Goal: Task Accomplishment & Management: Manage account settings

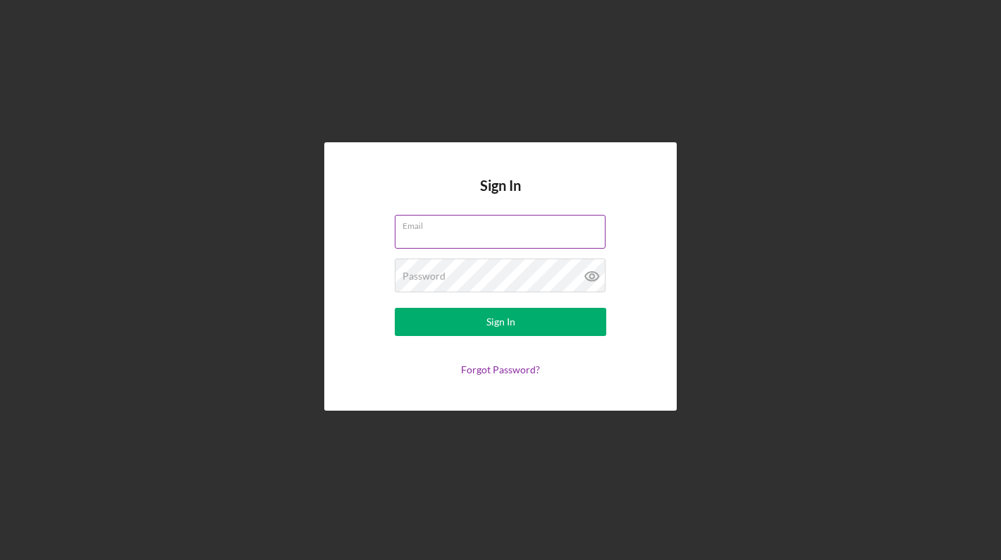
type input "[EMAIL_ADDRESS][DOMAIN_NAME]"
click at [500, 322] on button "Sign In" at bounding box center [500, 322] width 211 height 28
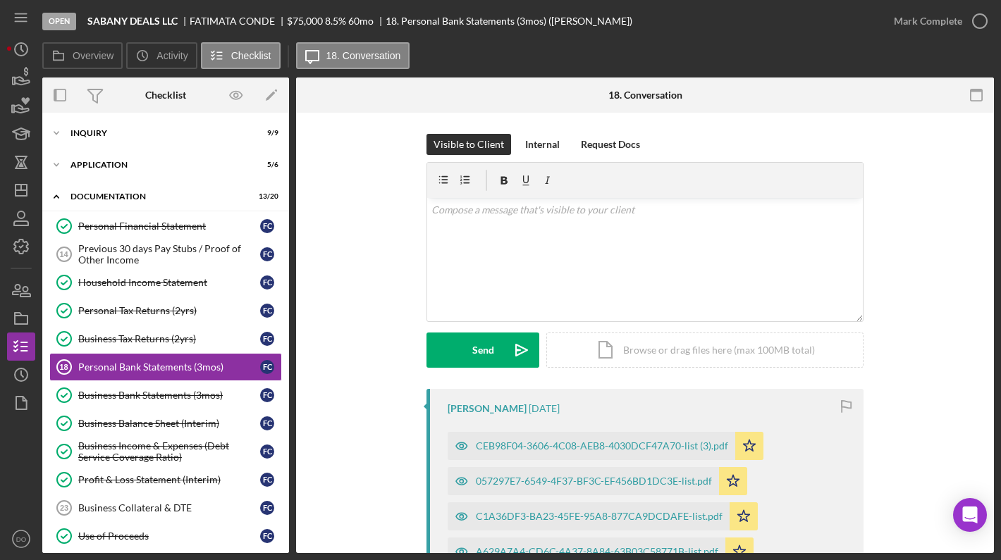
scroll to position [35, 0]
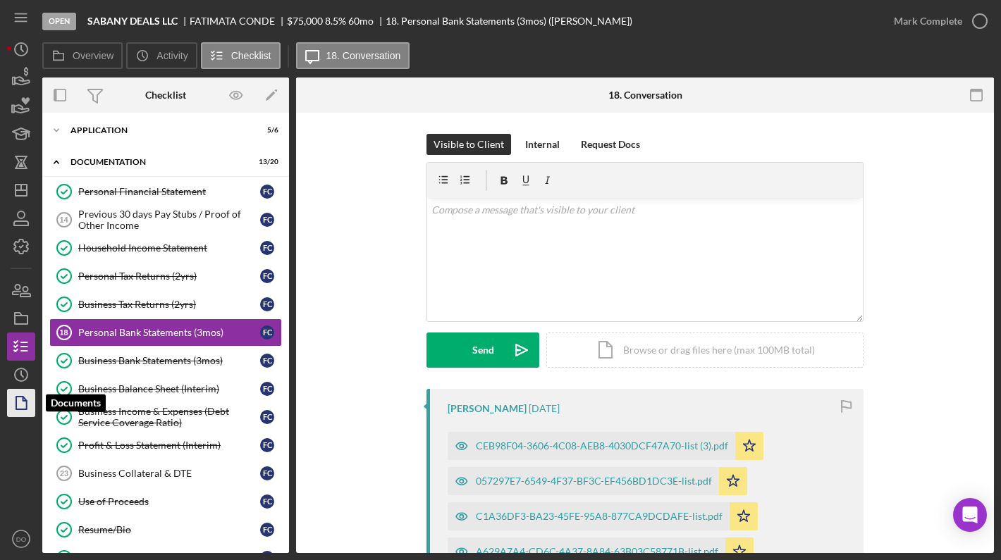
click at [12, 407] on icon "button" at bounding box center [21, 402] width 35 height 35
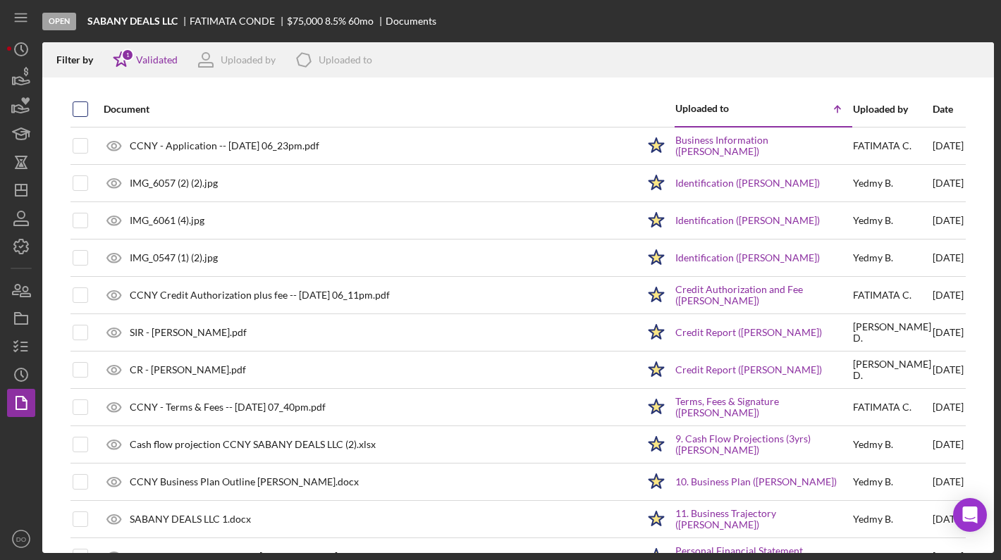
click at [80, 108] on input "checkbox" at bounding box center [80, 109] width 14 height 14
checkbox input "true"
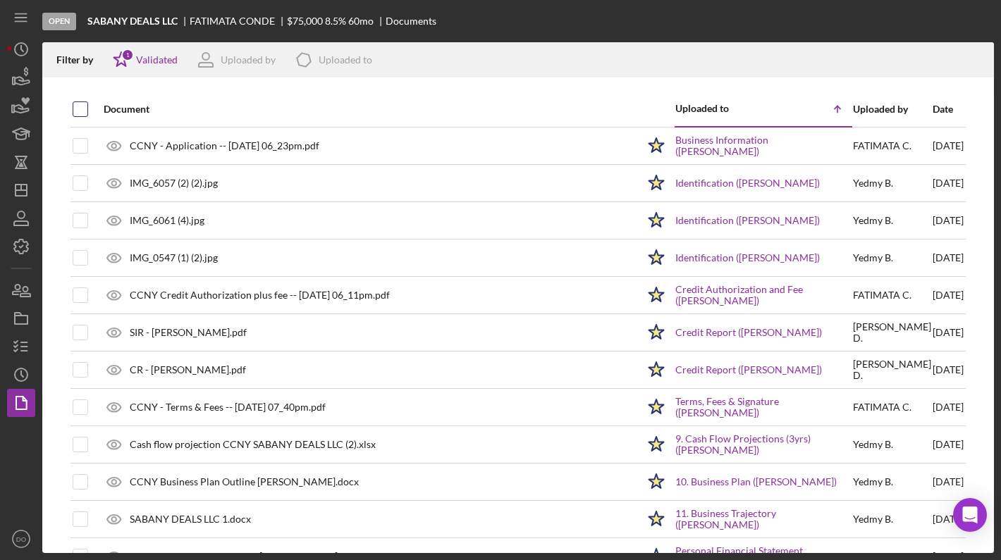
checkbox input "true"
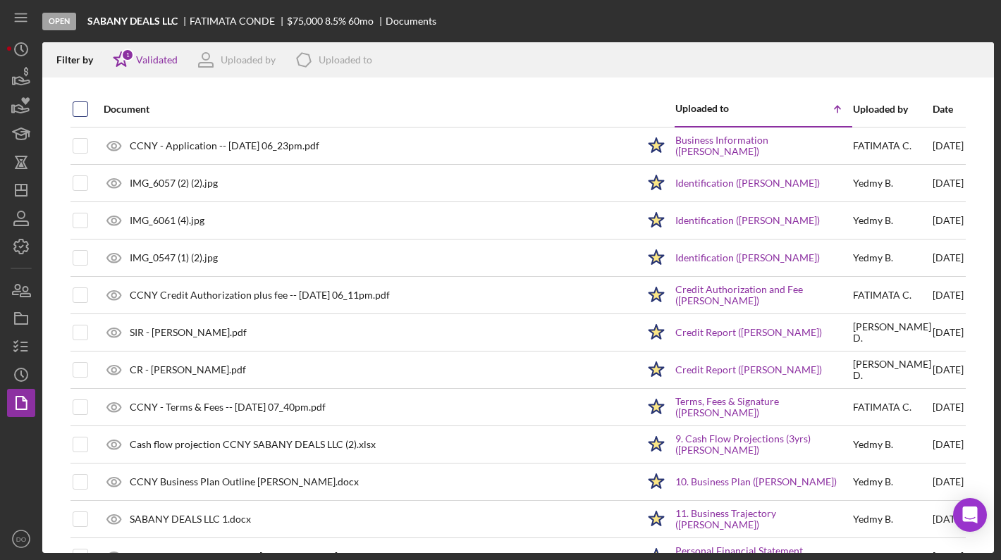
checkbox input "true"
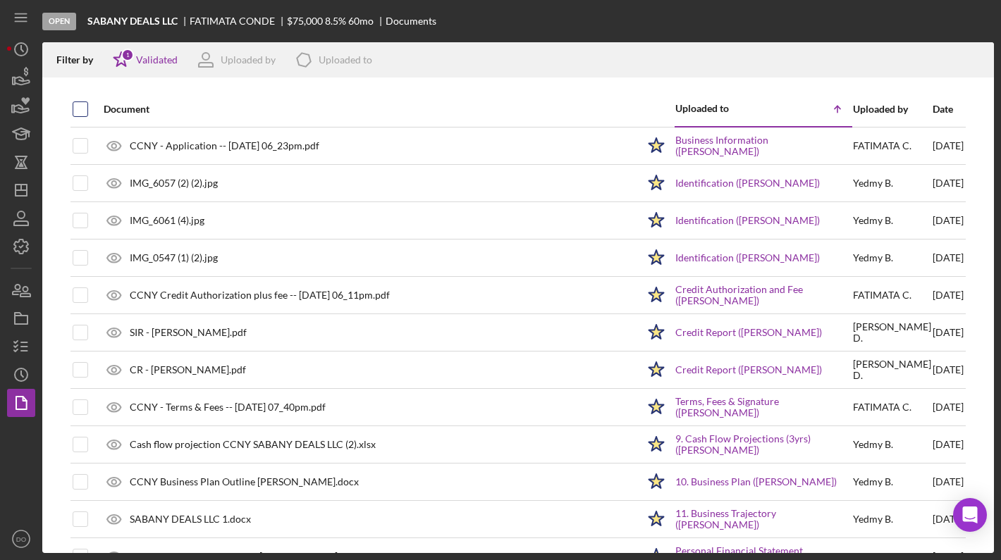
checkbox input "true"
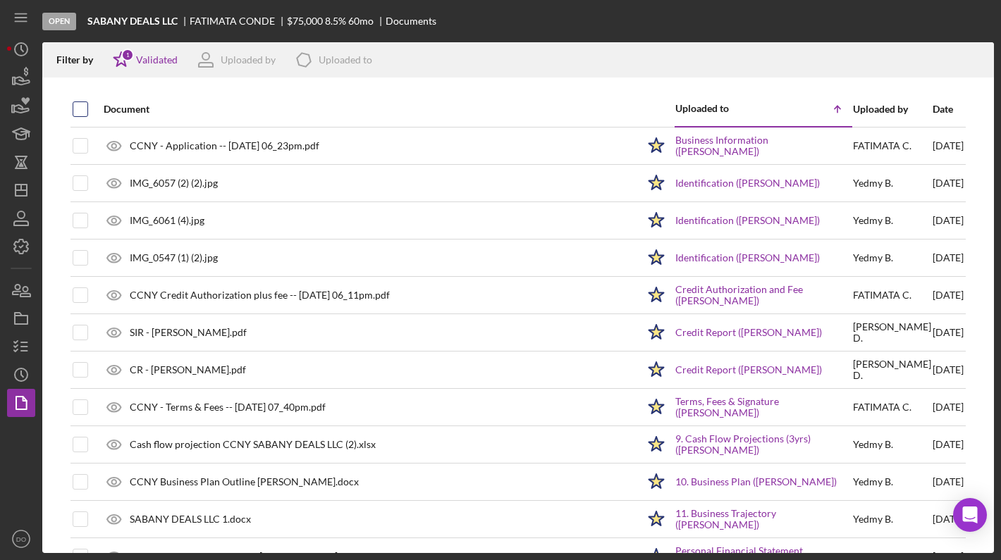
checkbox input "true"
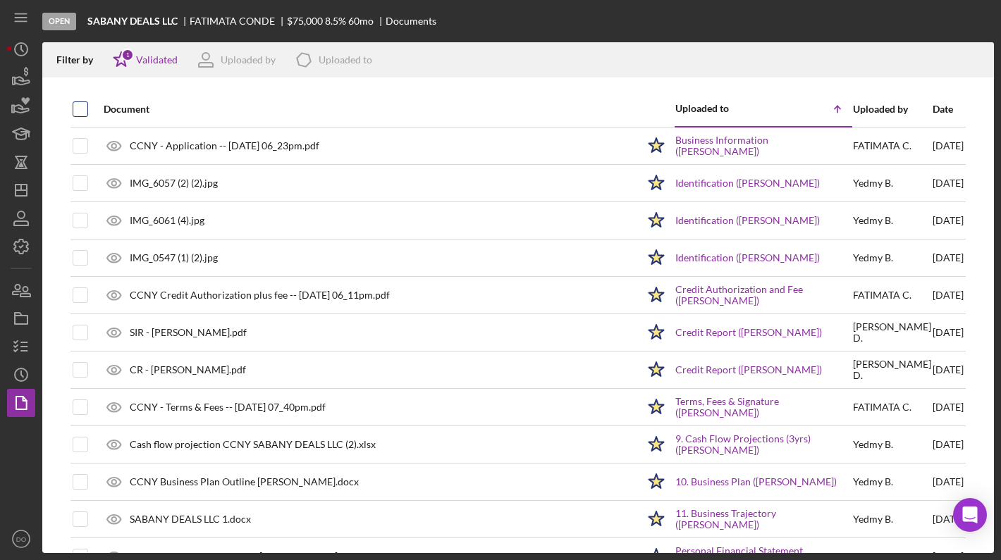
checkbox input "true"
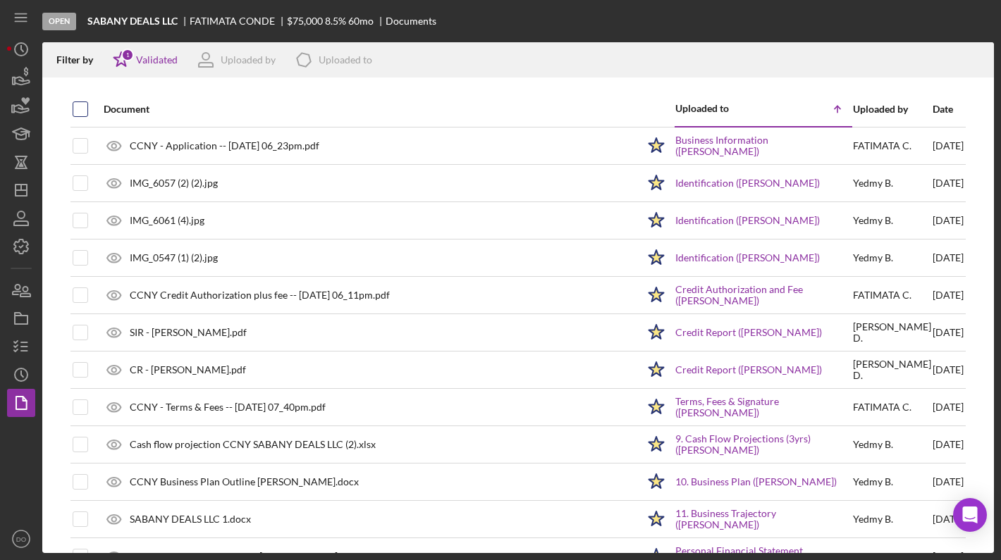
checkbox input "true"
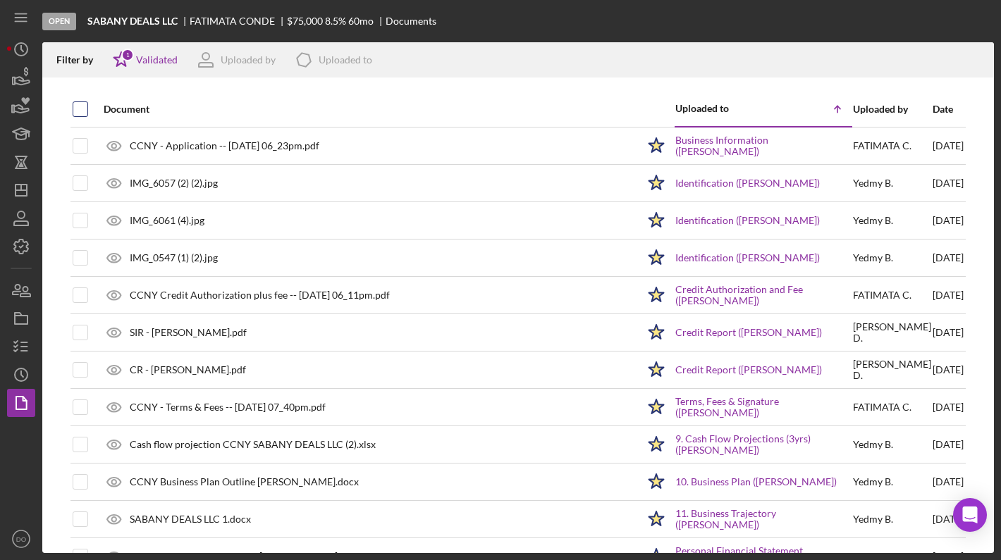
checkbox input "true"
click at [984, 68] on icon "Icon/Download" at bounding box center [976, 60] width 32 height 32
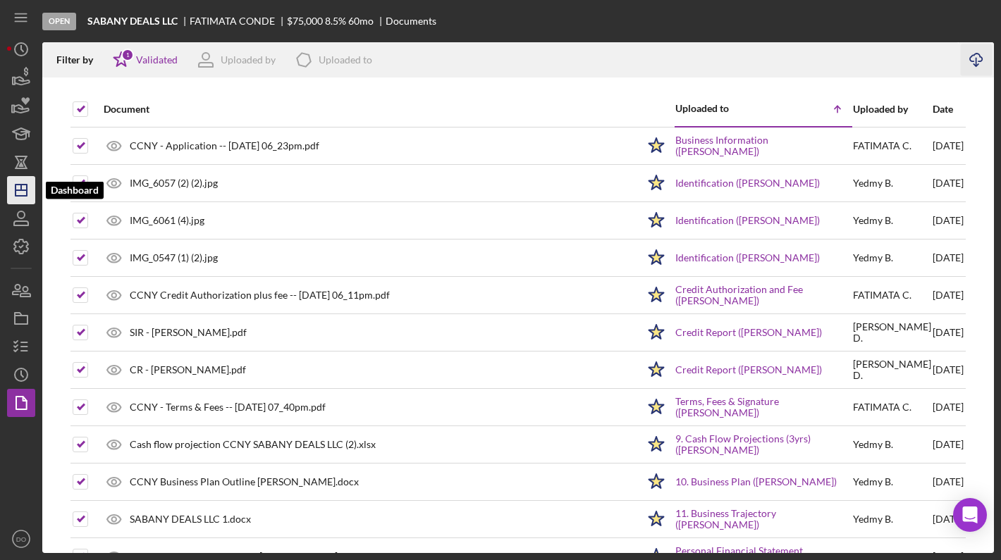
click at [18, 187] on icon "Icon/Dashboard" at bounding box center [21, 190] width 35 height 35
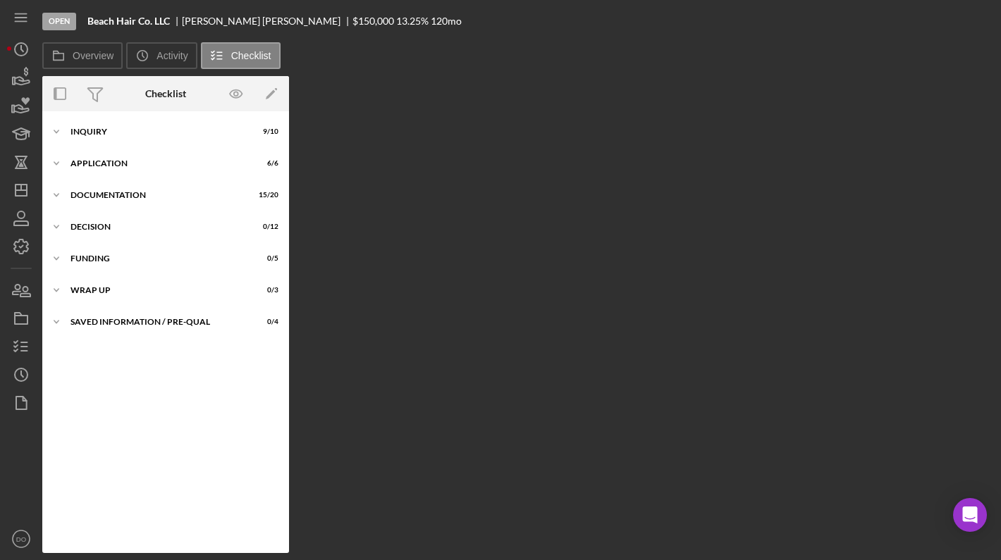
click at [16, 421] on div at bounding box center [21, 471] width 28 height 108
click at [18, 416] on icon "button" at bounding box center [21, 402] width 35 height 35
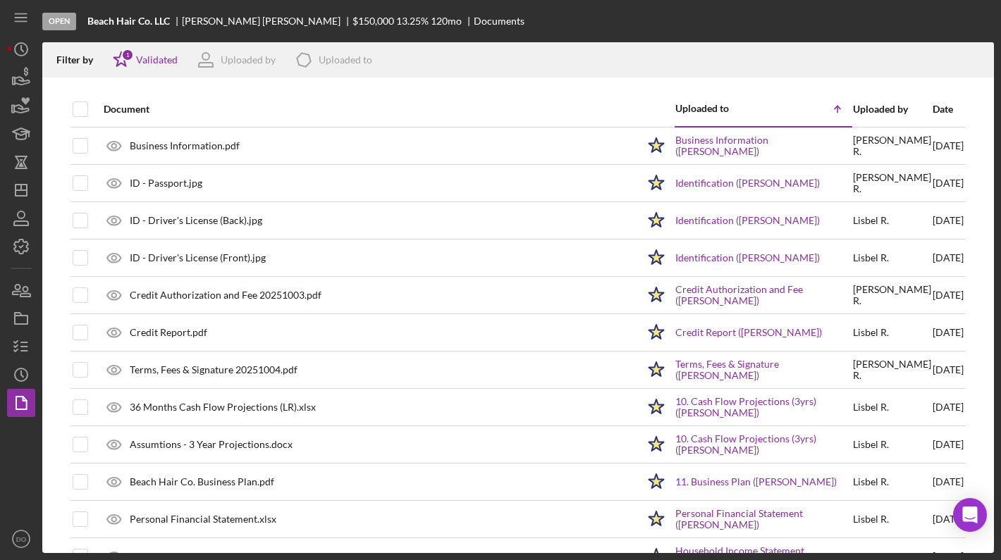
click at [89, 106] on div at bounding box center [92, 109] width 6 height 34
click at [87, 109] on input "checkbox" at bounding box center [80, 109] width 14 height 14
checkbox input "true"
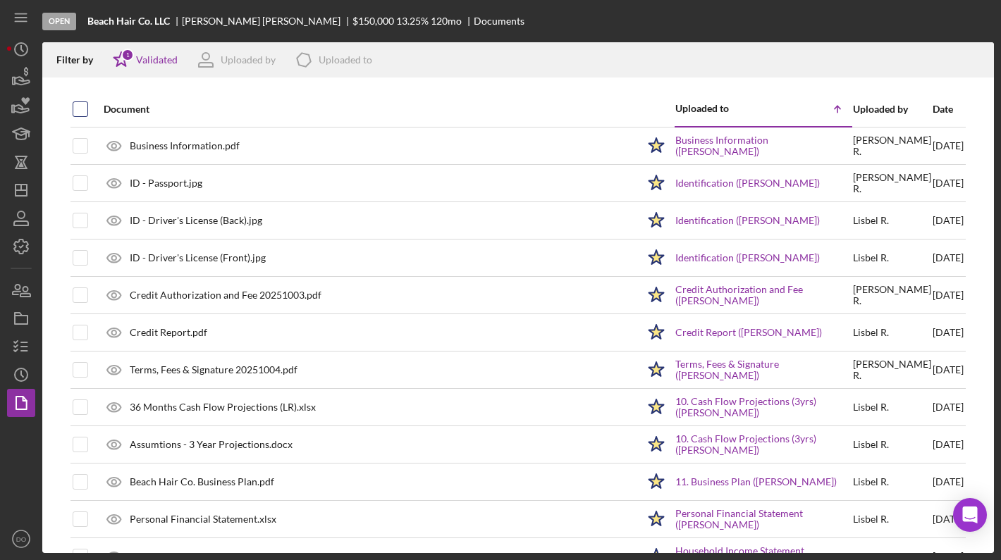
checkbox input "true"
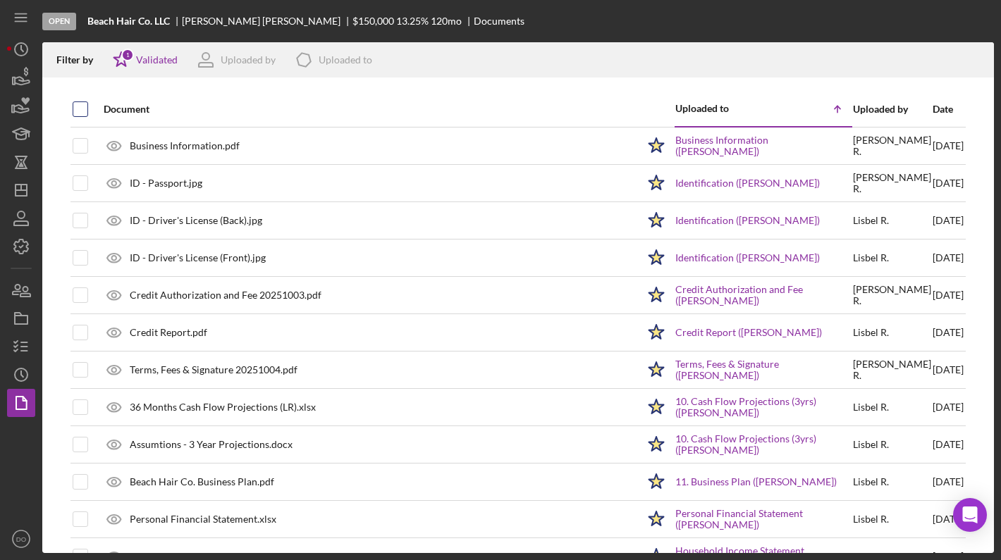
checkbox input "true"
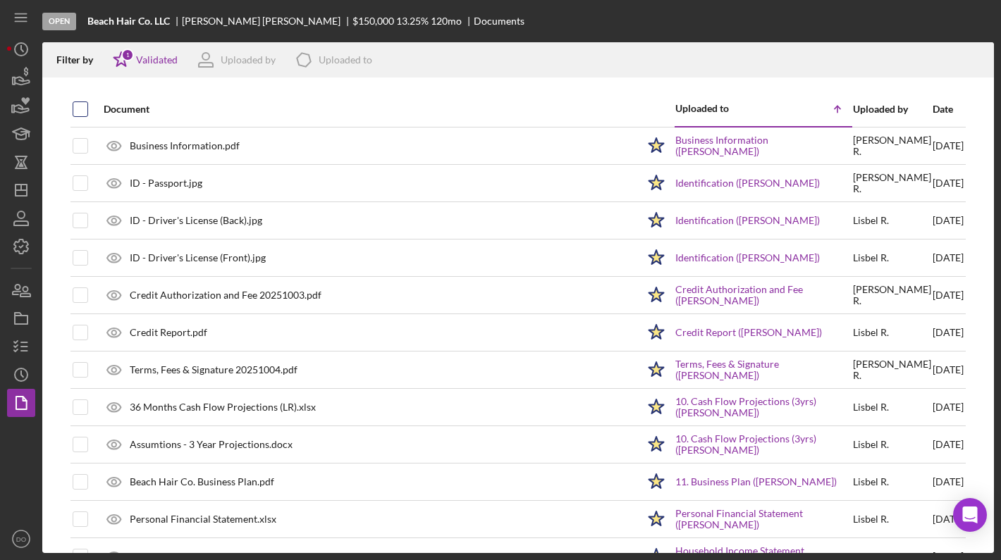
checkbox input "true"
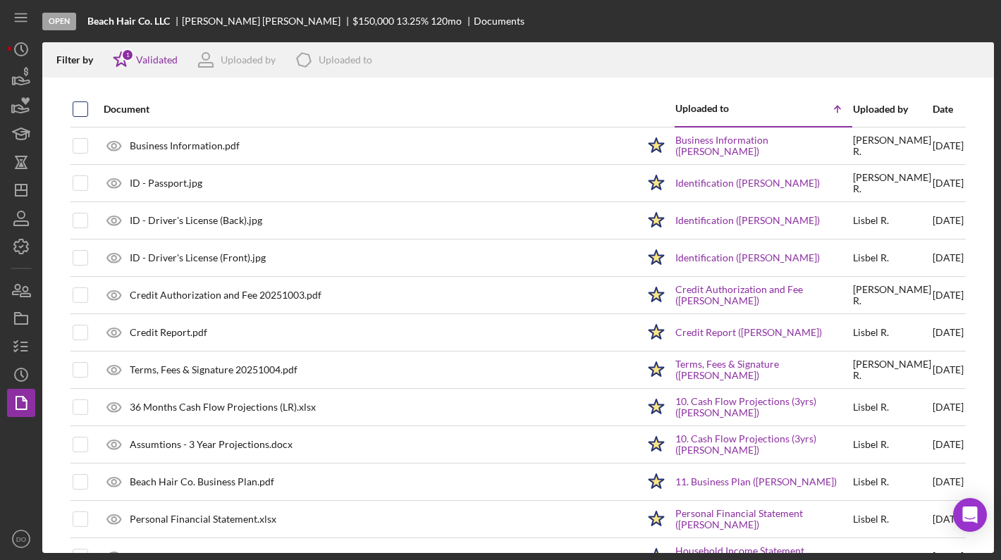
checkbox input "true"
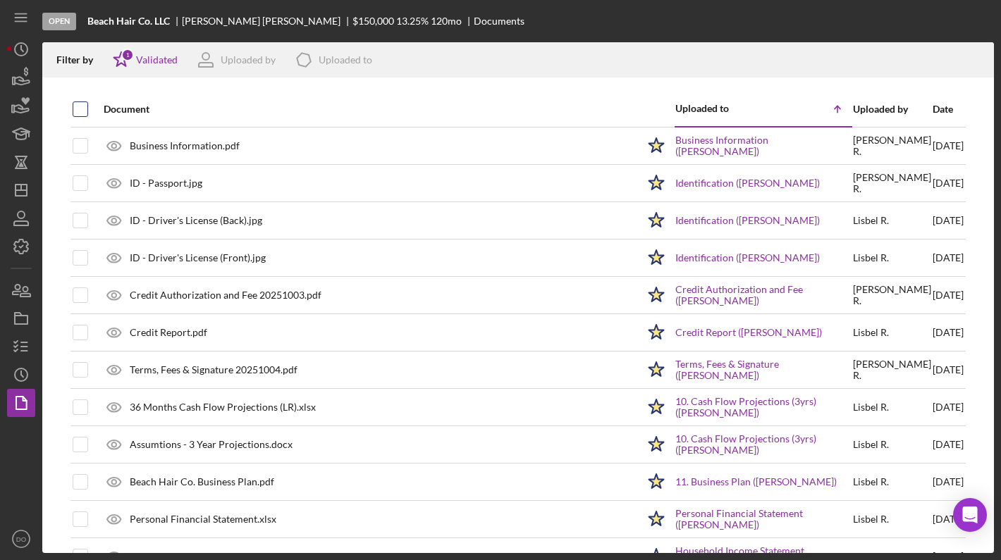
checkbox input "true"
click at [973, 60] on icon "Icon/Download" at bounding box center [976, 60] width 32 height 32
